Goal: Task Accomplishment & Management: Use online tool/utility

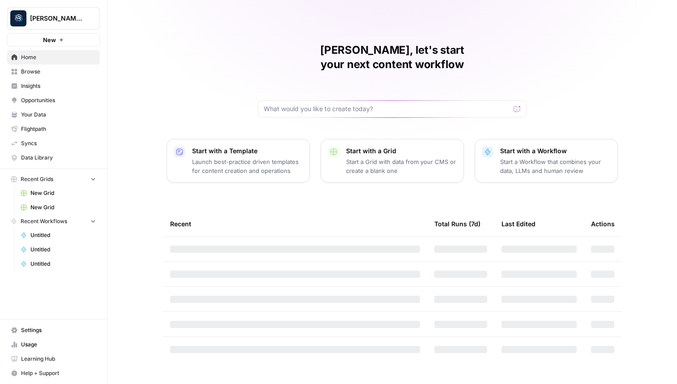
click at [43, 112] on span "Your Data" at bounding box center [58, 115] width 75 height 8
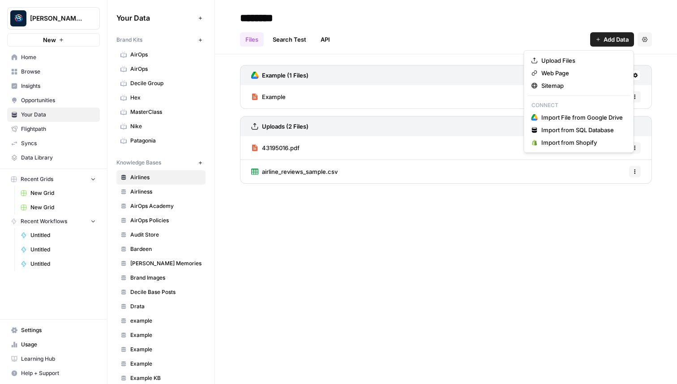
click at [606, 42] on span "Add Data" at bounding box center [615, 39] width 25 height 9
click at [568, 119] on span "Import File from Google Drive" at bounding box center [581, 117] width 81 height 9
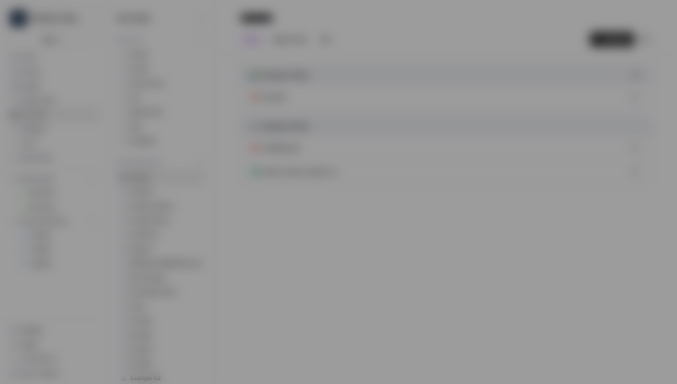
type input "[PERSON_NAME][EMAIL_ADDRESS][DOMAIN_NAME]"
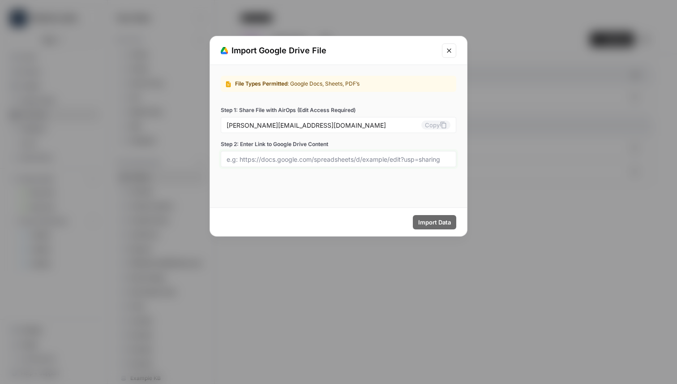
click at [328, 159] on input "Step 2: Enter Link to Google Drive Content" at bounding box center [338, 159] width 224 height 8
click at [324, 179] on div "File Types Permitted : Google Docs, Sheets, PDF’s Step 1: Share File with AirOp…" at bounding box center [338, 136] width 257 height 142
click at [302, 124] on input "[PERSON_NAME][EMAIL_ADDRESS][DOMAIN_NAME]" at bounding box center [323, 125] width 195 height 8
click at [302, 175] on div "File Types Permitted : Google Docs, Sheets, PDF’s Step 1: Share File with AirOp…" at bounding box center [338, 121] width 257 height 113
click at [440, 124] on icon at bounding box center [443, 125] width 6 height 7
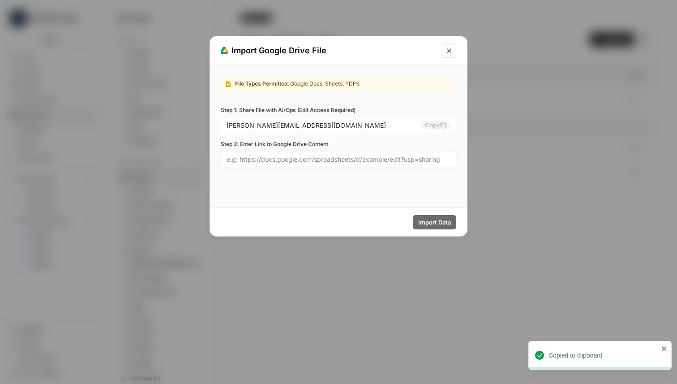
click at [266, 158] on input "Step 2: Enter Link to Google Drive Content" at bounding box center [338, 159] width 224 height 8
paste input "[URL][DOMAIN_NAME]"
type input "[URL][DOMAIN_NAME]"
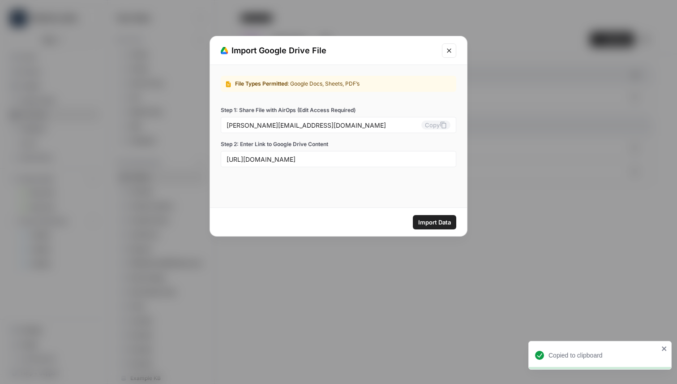
click at [439, 218] on span "Import Data" at bounding box center [434, 222] width 33 height 9
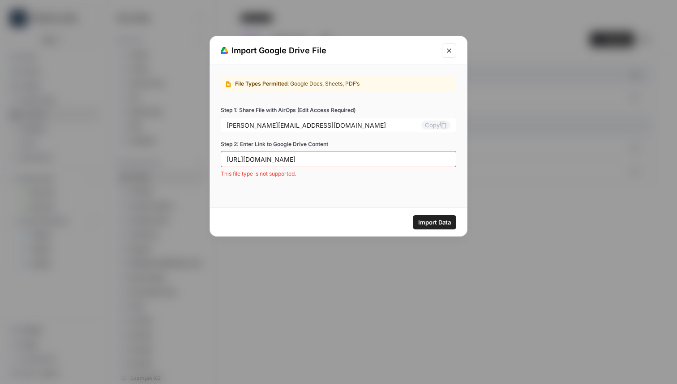
click at [366, 164] on div "[URL][DOMAIN_NAME]" at bounding box center [338, 159] width 235 height 16
click at [339, 160] on input "[URL][DOMAIN_NAME]" at bounding box center [338, 159] width 224 height 8
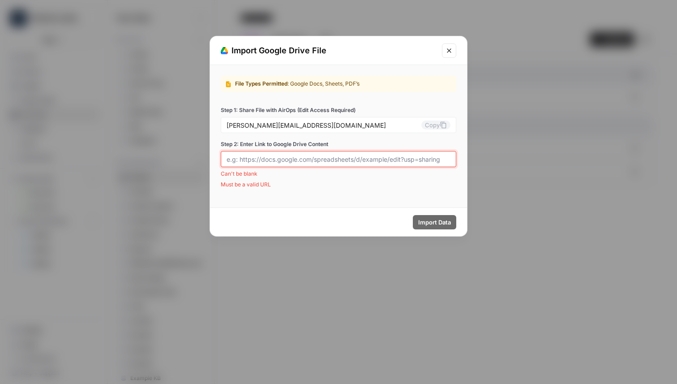
paste input "[URL][DOMAIN_NAME]"
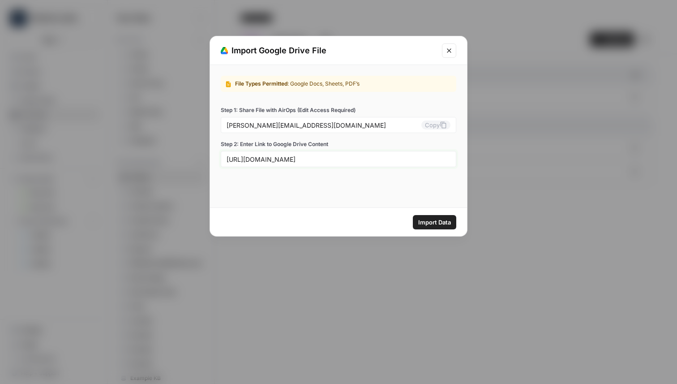
type input "[URL][DOMAIN_NAME]"
click at [437, 222] on span "Import Data" at bounding box center [434, 222] width 33 height 9
